Goal: Task Accomplishment & Management: Use online tool/utility

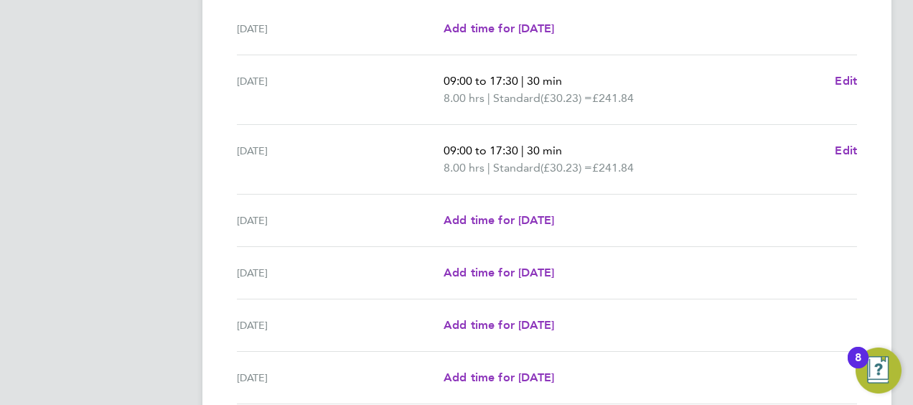
scroll to position [578, 0]
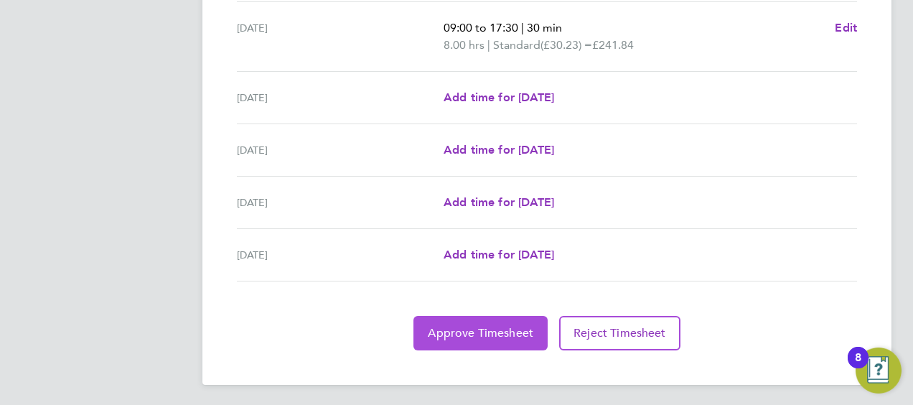
click at [484, 326] on span "Approve Timesheet" at bounding box center [481, 333] width 106 height 14
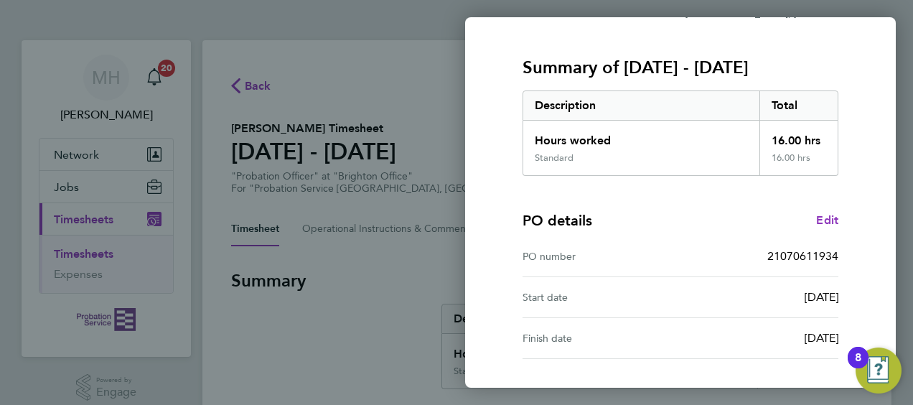
scroll to position [281, 0]
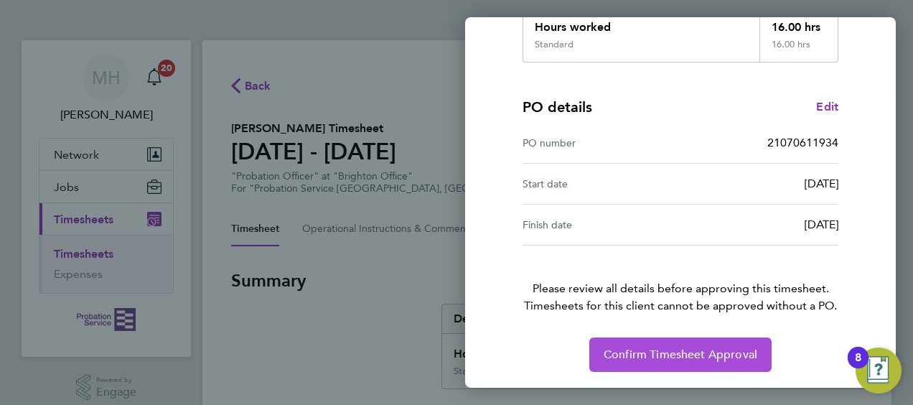
click at [689, 352] on span "Confirm Timesheet Approval" at bounding box center [681, 354] width 154 height 14
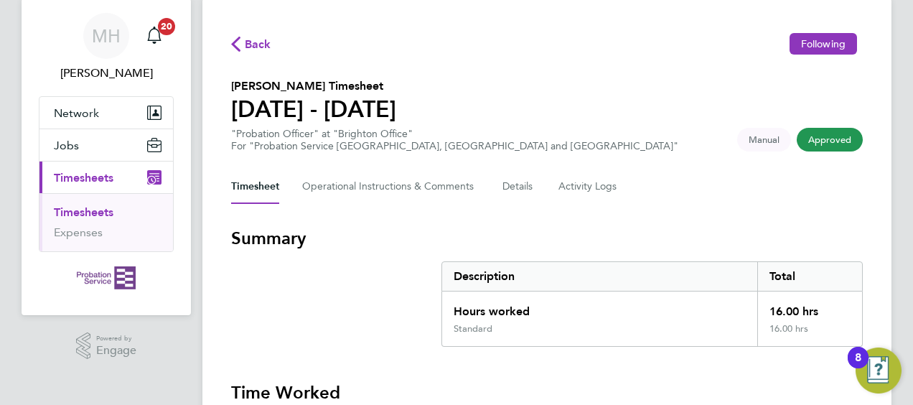
scroll to position [33, 0]
